Goal: Transaction & Acquisition: Purchase product/service

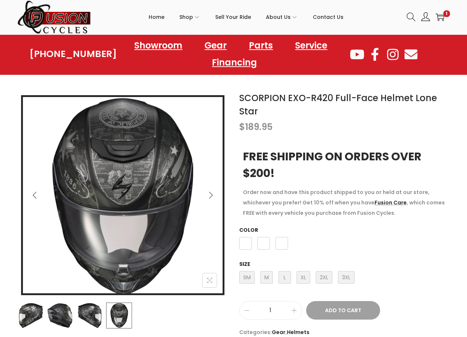
scroll to position [74, 0]
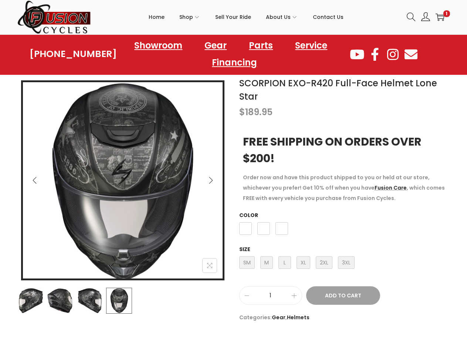
click at [87, 301] on img at bounding box center [90, 301] width 26 height 26
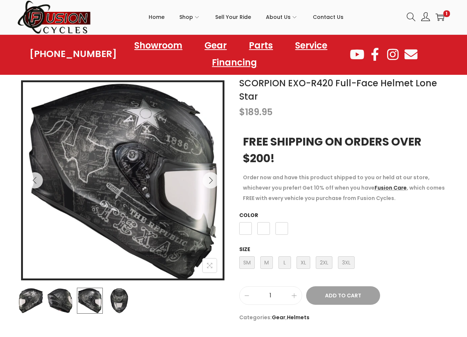
click at [73, 301] on img at bounding box center [60, 301] width 26 height 26
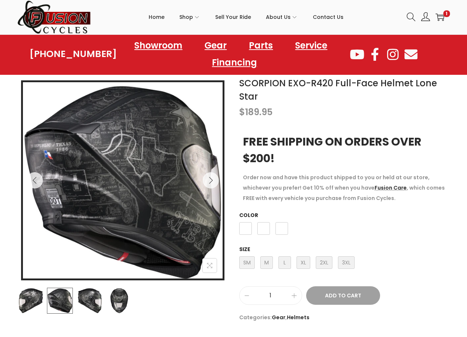
click at [24, 302] on img at bounding box center [31, 301] width 26 height 26
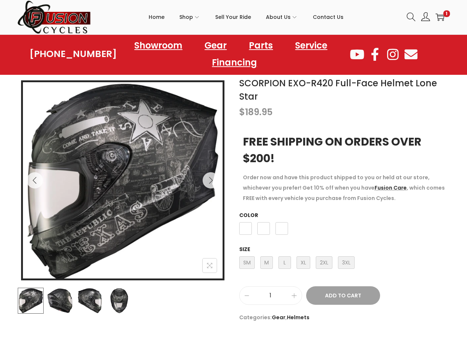
click at [125, 305] on img at bounding box center [119, 301] width 26 height 26
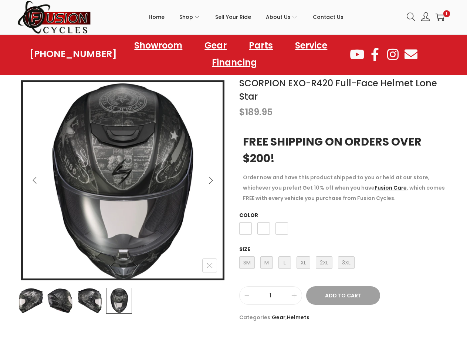
click at [87, 298] on img at bounding box center [90, 301] width 26 height 26
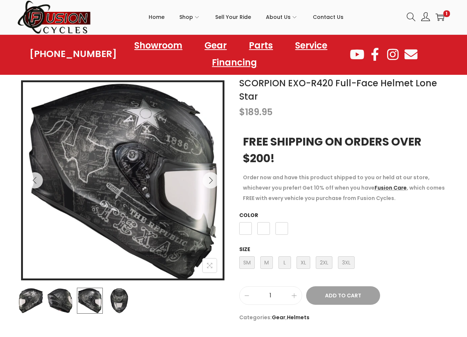
click at [72, 299] on img at bounding box center [60, 301] width 26 height 26
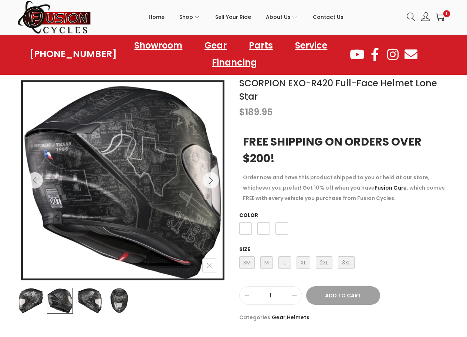
click at [37, 305] on img at bounding box center [31, 301] width 26 height 26
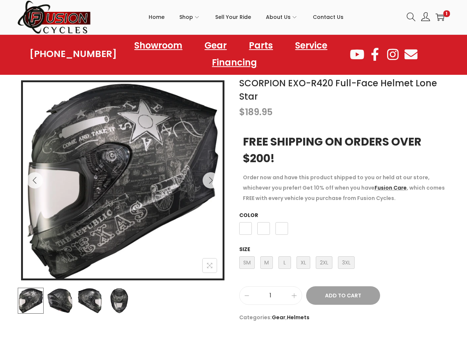
click at [114, 303] on img at bounding box center [119, 301] width 26 height 26
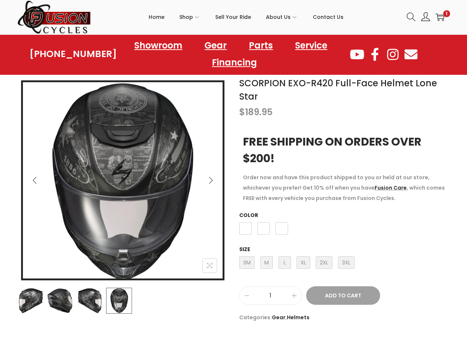
click at [98, 305] on img at bounding box center [90, 301] width 26 height 26
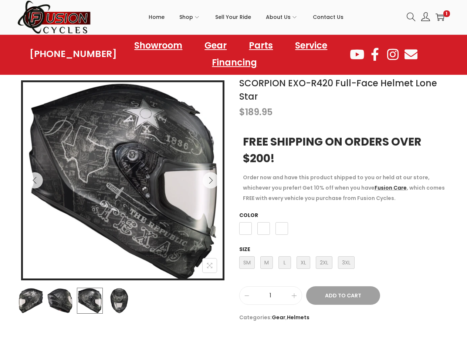
click at [82, 301] on img at bounding box center [90, 301] width 26 height 26
click at [80, 302] on img at bounding box center [90, 301] width 26 height 26
click at [77, 303] on img at bounding box center [90, 301] width 26 height 26
click at [55, 294] on img at bounding box center [60, 301] width 26 height 26
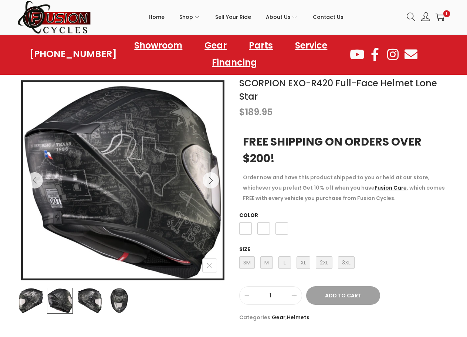
click at [36, 301] on img at bounding box center [31, 301] width 26 height 26
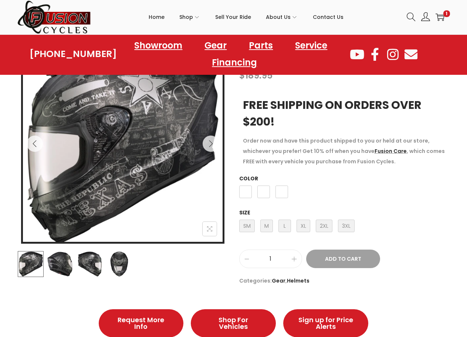
scroll to position [111, 0]
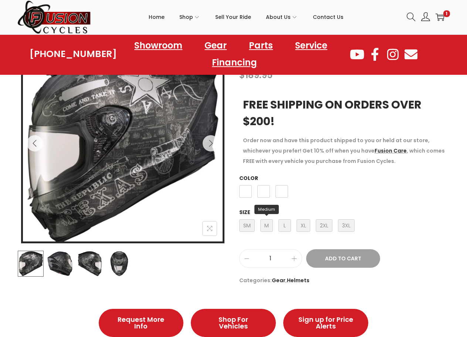
click at [269, 226] on span "M Medium" at bounding box center [267, 225] width 13 height 13
click at [306, 225] on span "XL X-Large" at bounding box center [304, 225] width 14 height 13
click at [284, 227] on span "L Large" at bounding box center [285, 225] width 13 height 13
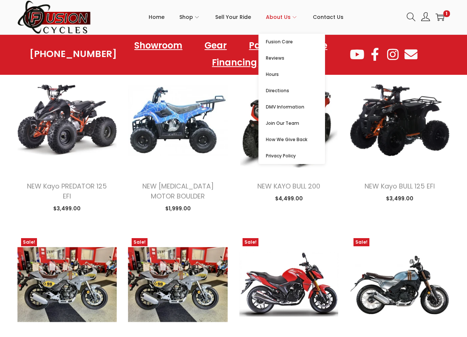
scroll to position [2110, 0]
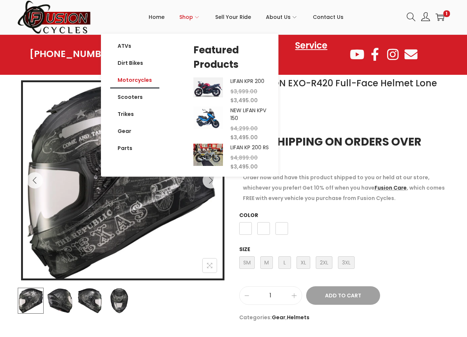
click at [124, 77] on link "Motorcycles" at bounding box center [134, 79] width 49 height 17
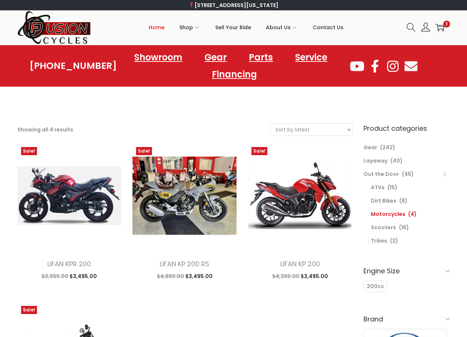
click at [157, 28] on span "Home" at bounding box center [157, 27] width 16 height 19
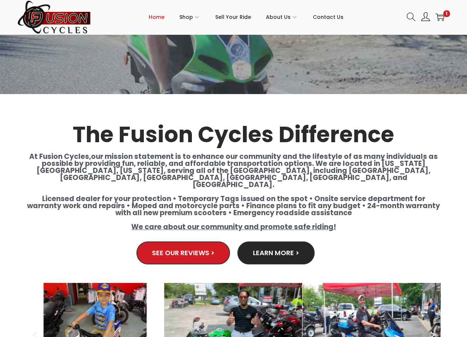
scroll to position [1110, 0]
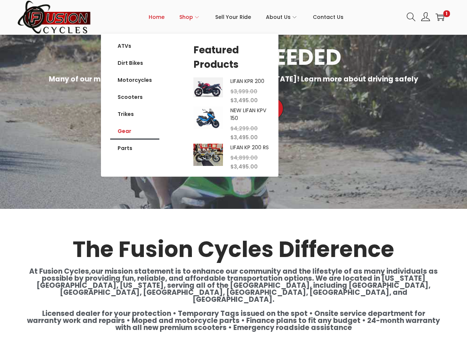
click at [126, 132] on link "Gear" at bounding box center [134, 131] width 49 height 17
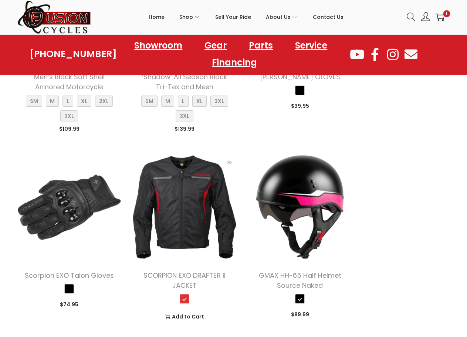
scroll to position [925, 0]
